Goal: Task Accomplishment & Management: Manage account settings

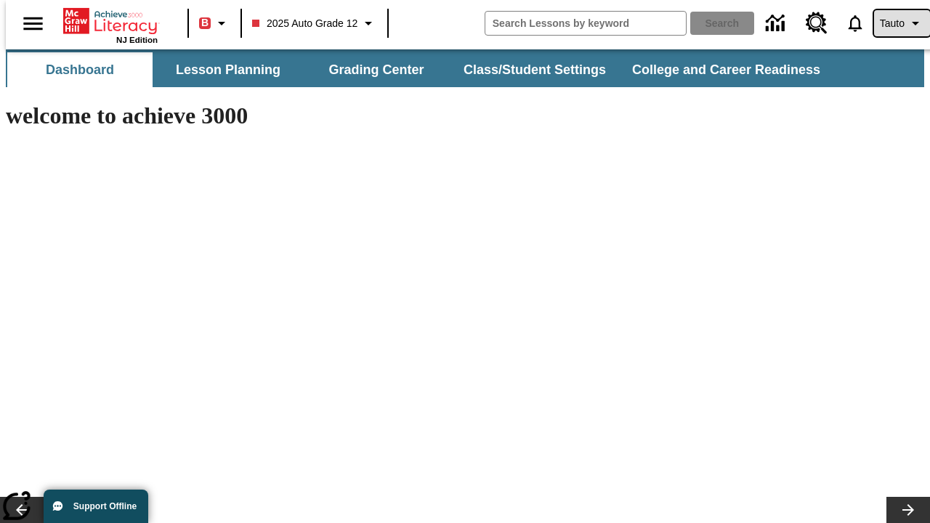
click at [894, 23] on span "Tauto" at bounding box center [892, 23] width 25 height 15
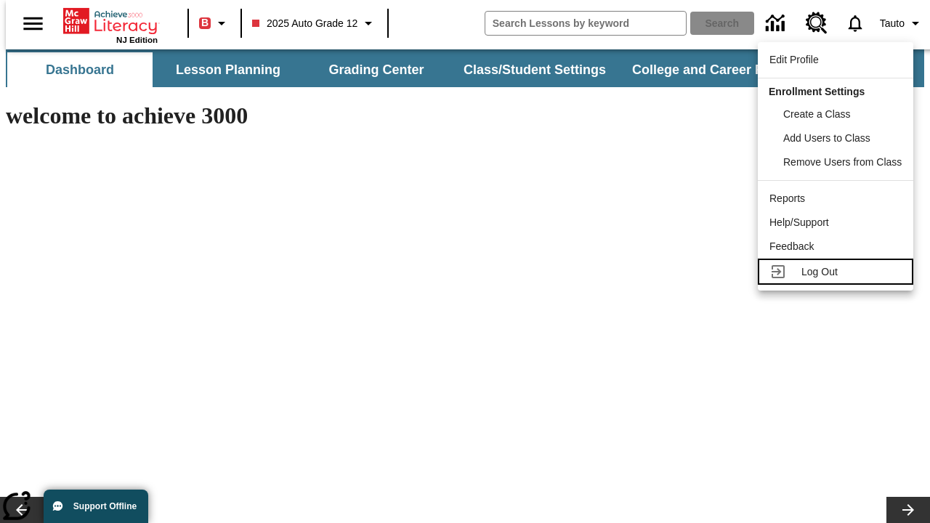
click at [838, 272] on span "Log Out" at bounding box center [819, 272] width 36 height 12
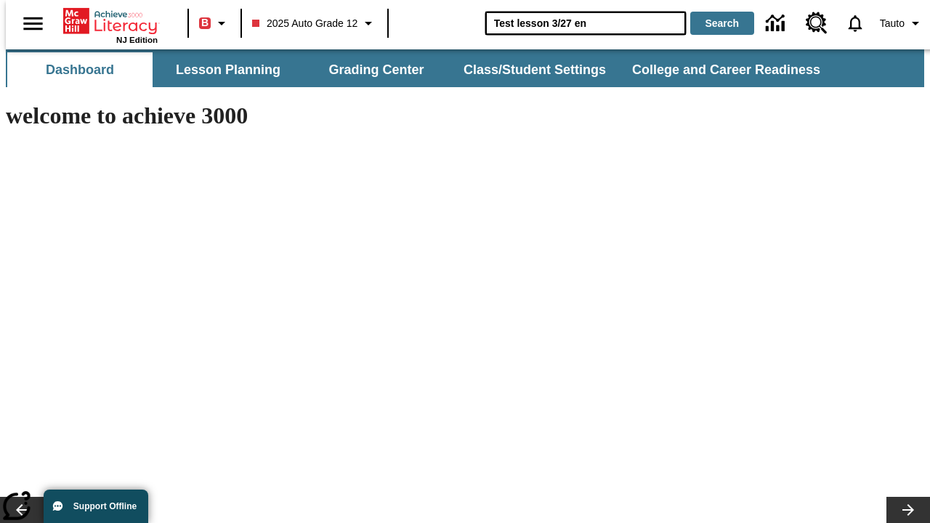
type input "Test lesson 3/27 en"
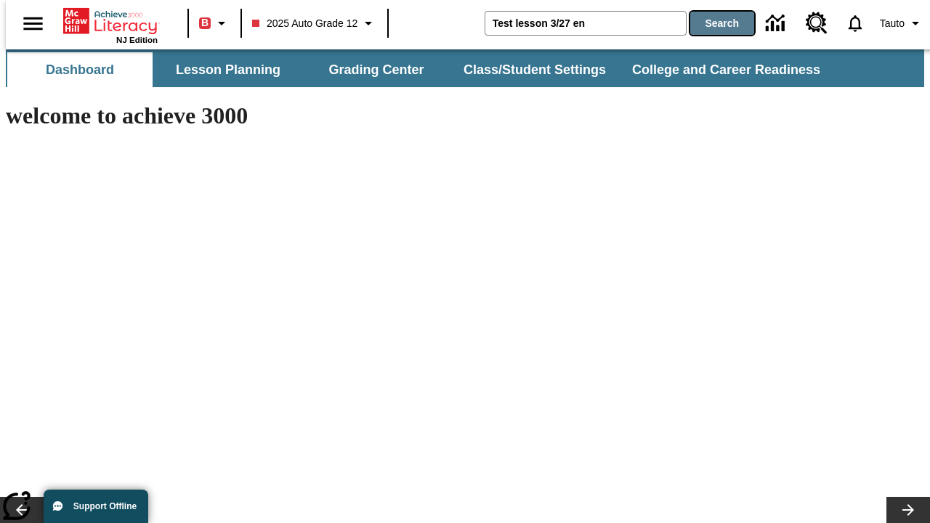
click at [713, 23] on button "Search" at bounding box center [722, 23] width 64 height 23
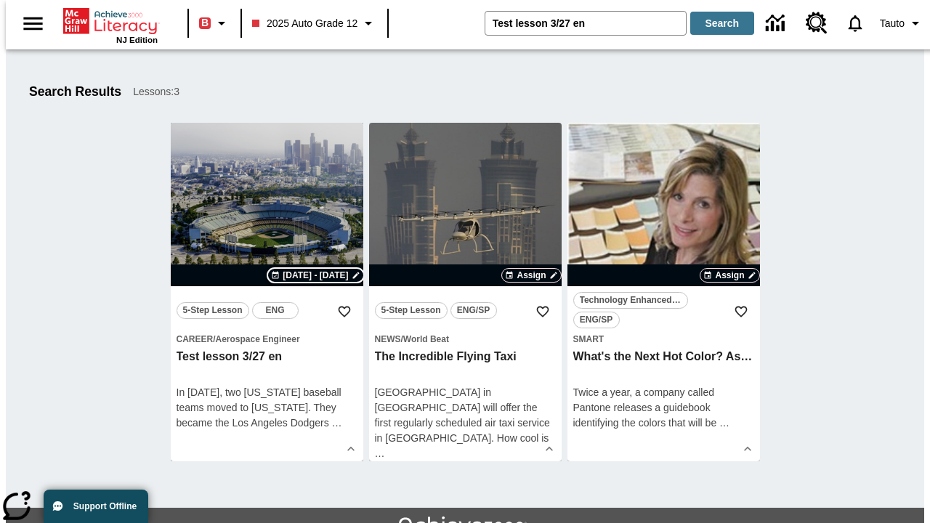
click at [316, 275] on span "Sep 05 - Sep 05" at bounding box center [315, 275] width 65 height 13
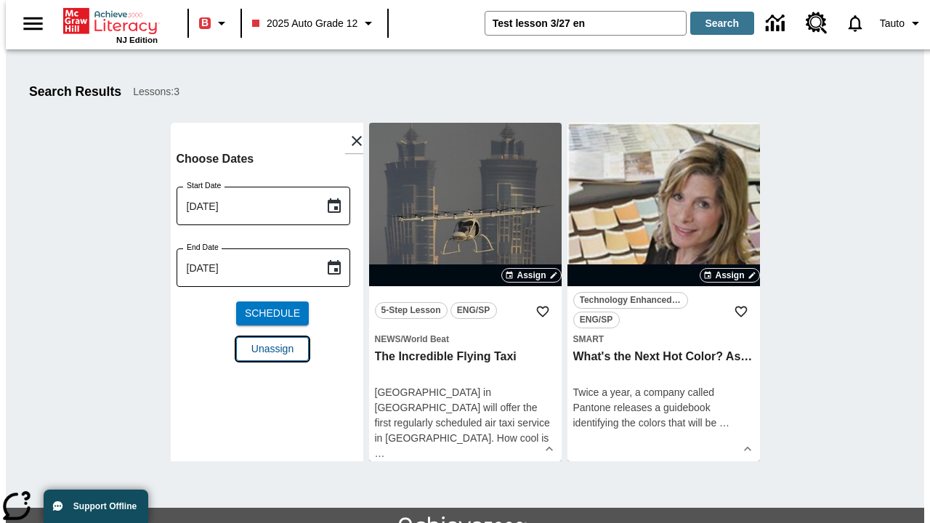
click at [267, 341] on span "Unassign" at bounding box center [272, 348] width 42 height 15
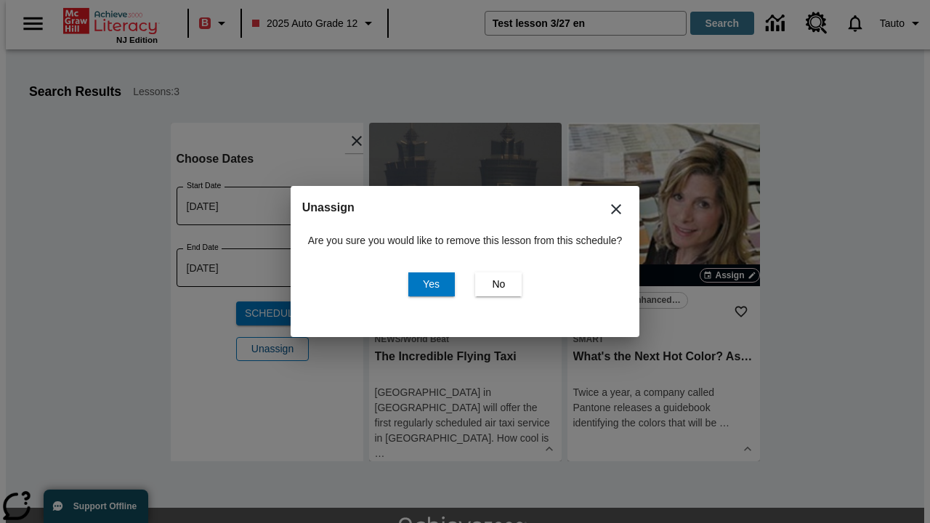
scroll to position [79, 0]
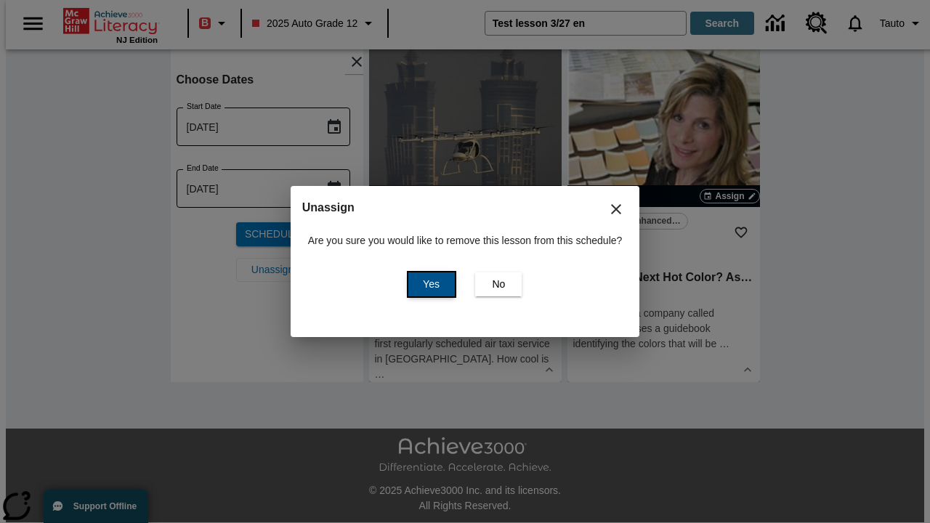
click at [429, 284] on span "Yes" at bounding box center [431, 284] width 17 height 15
